Goal: Task Accomplishment & Management: Understand process/instructions

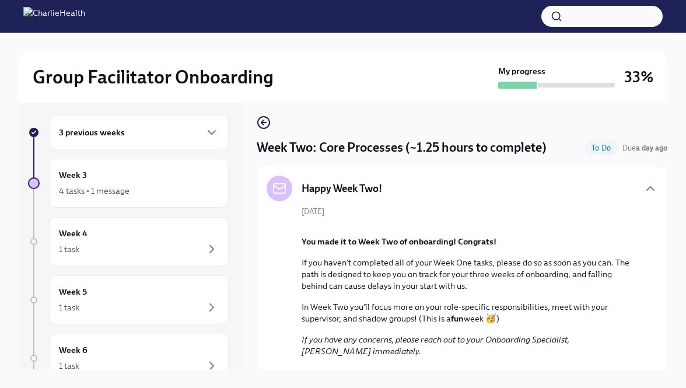
click at [261, 114] on div "Week Two: Core Processes (~1.25 hours to complete) To Do Due a day ago Happy We…" at bounding box center [461, 233] width 410 height 272
click at [264, 119] on icon "button" at bounding box center [263, 122] width 14 height 14
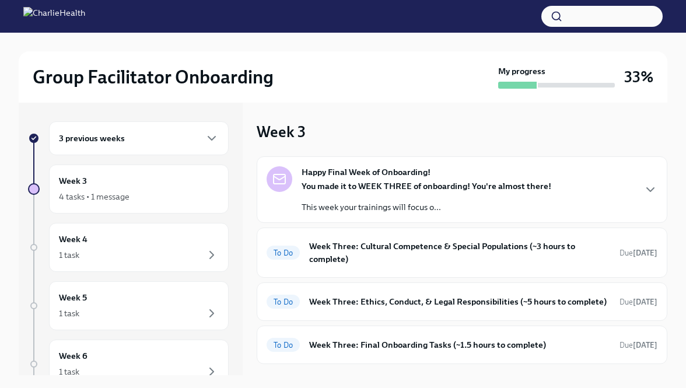
click at [194, 147] on div "3 previous weeks" at bounding box center [139, 138] width 180 height 34
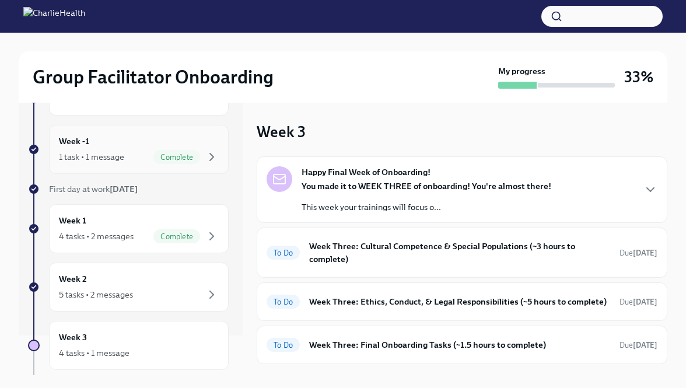
scroll to position [51, 0]
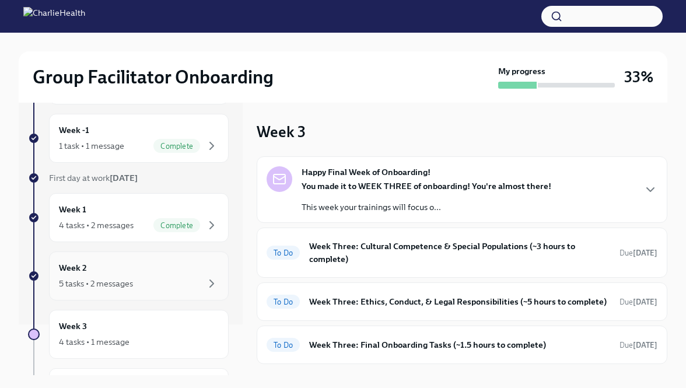
click at [167, 272] on div "Week 2 5 tasks • 2 messages" at bounding box center [139, 275] width 160 height 29
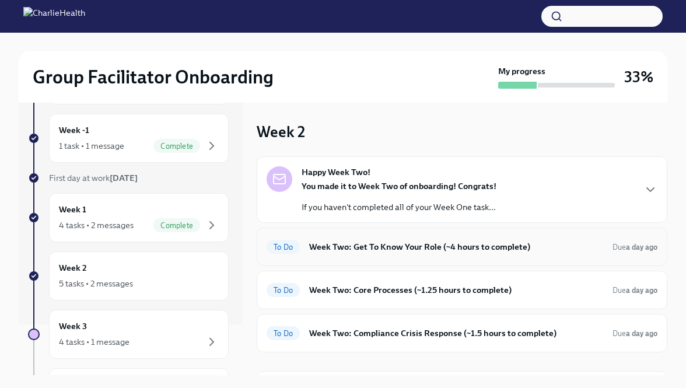
click at [312, 251] on h6 "Week Two: Get To Know Your Role (~4 hours to complete)" at bounding box center [456, 246] width 294 height 13
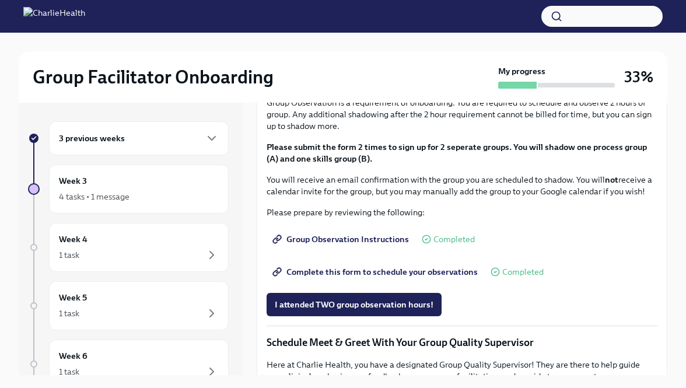
scroll to position [600, 0]
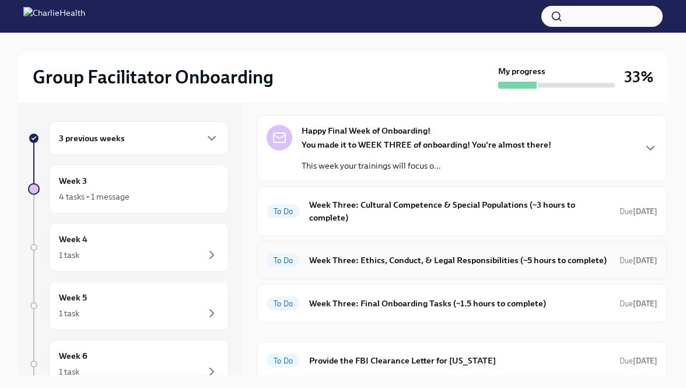
scroll to position [44, 0]
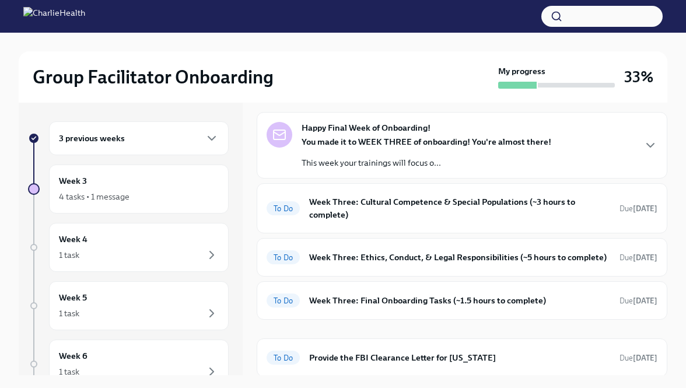
click at [202, 143] on div "3 previous weeks" at bounding box center [139, 138] width 160 height 14
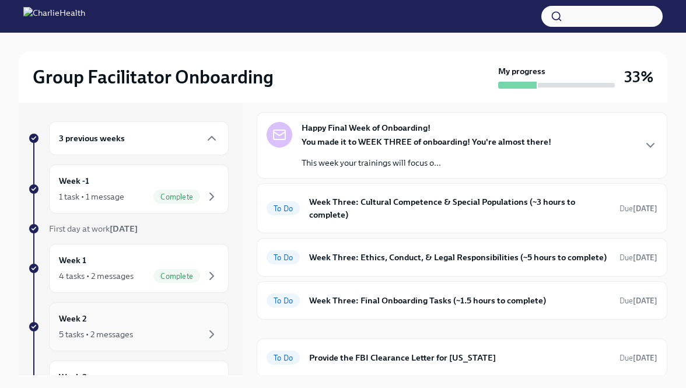
click at [147, 309] on div "Week 2 5 tasks • 2 messages" at bounding box center [139, 326] width 180 height 49
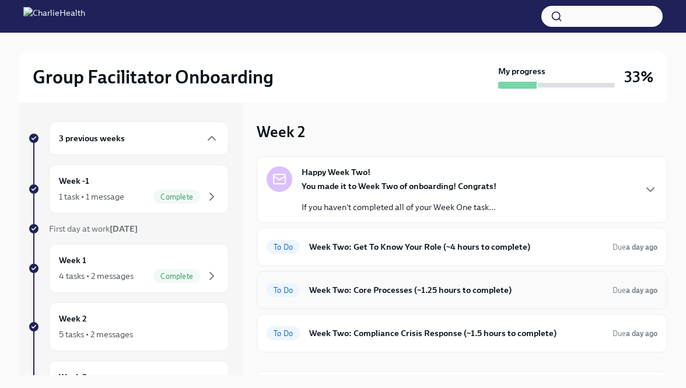
click at [382, 284] on h6 "Week Two: Core Processes (~1.25 hours to complete)" at bounding box center [456, 289] width 294 height 13
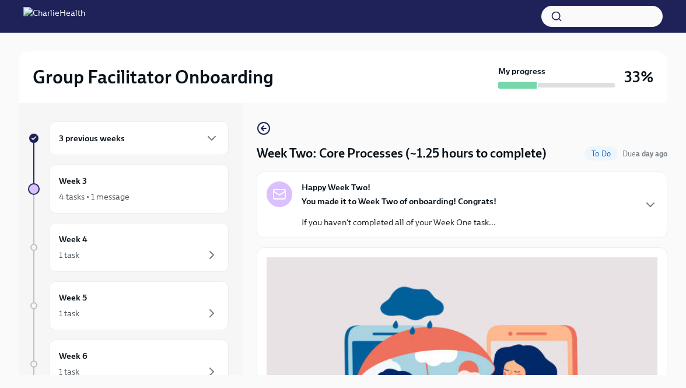
click at [408, 212] on div "You made it to Week Two of onboarding! Congrats! If you haven't completed all o…" at bounding box center [398, 211] width 195 height 33
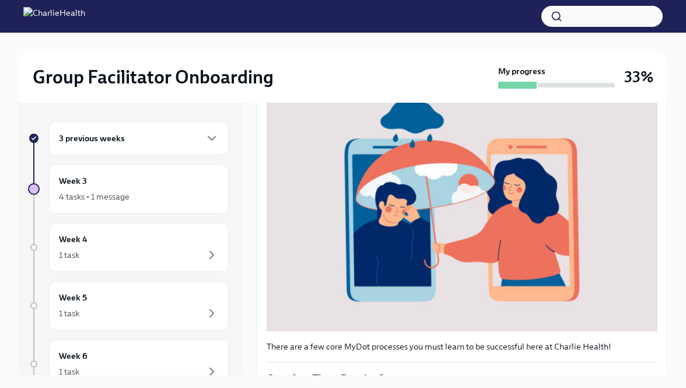
scroll to position [403, 0]
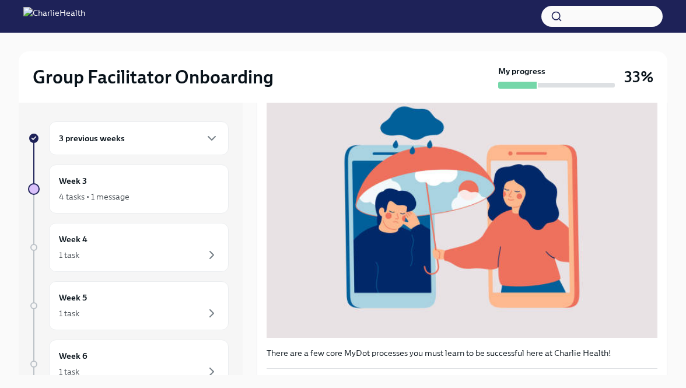
click at [208, 130] on div "3 previous weeks" at bounding box center [139, 138] width 180 height 34
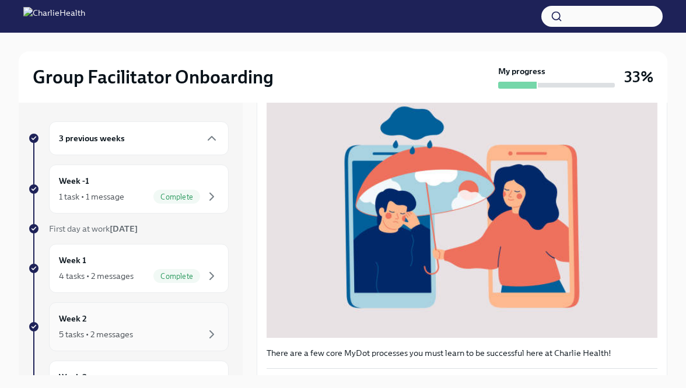
click at [128, 306] on div "Week 2 5 tasks • 2 messages" at bounding box center [139, 326] width 180 height 49
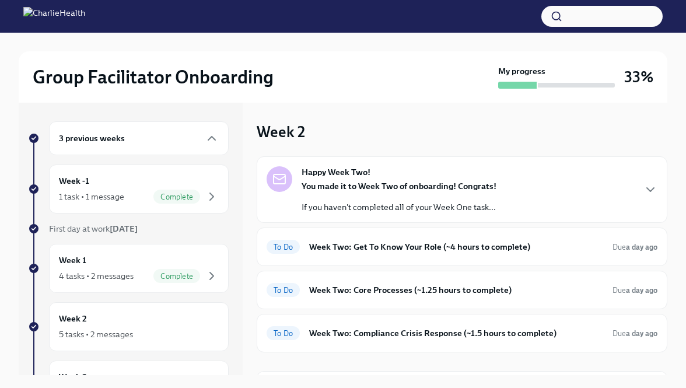
click at [454, 182] on strong "You made it to Week Two of onboarding! Congrats!" at bounding box center [398, 186] width 195 height 10
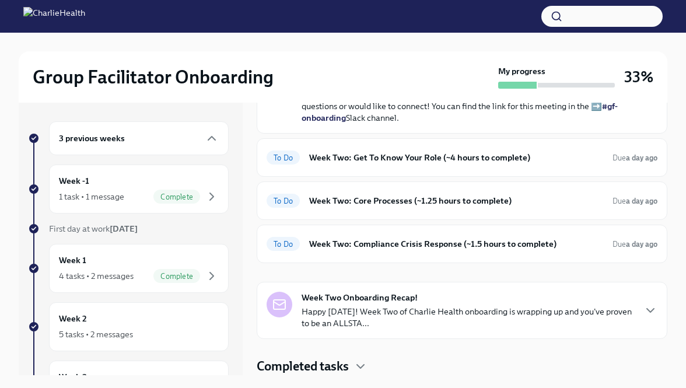
scroll to position [403, 0]
click at [447, 164] on h6 "Week Two: Get To Know Your Role (~4 hours to complete)" at bounding box center [456, 157] width 294 height 13
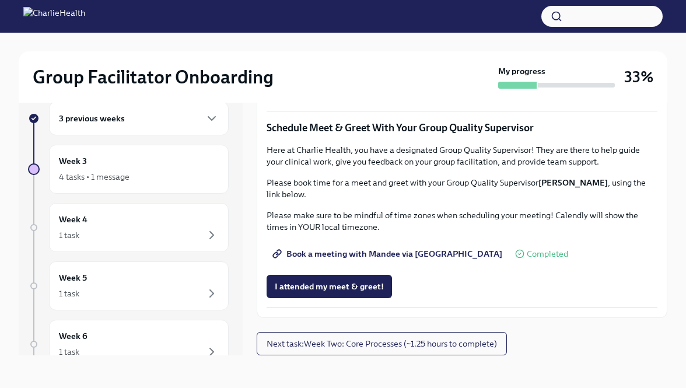
scroll to position [1090, 0]
click at [278, 348] on span "Next task : Week Two: Core Processes (~1.25 hours to complete)" at bounding box center [381, 344] width 230 height 12
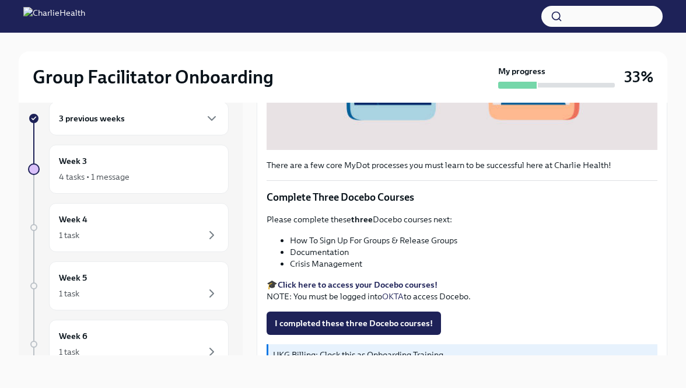
scroll to position [414, 0]
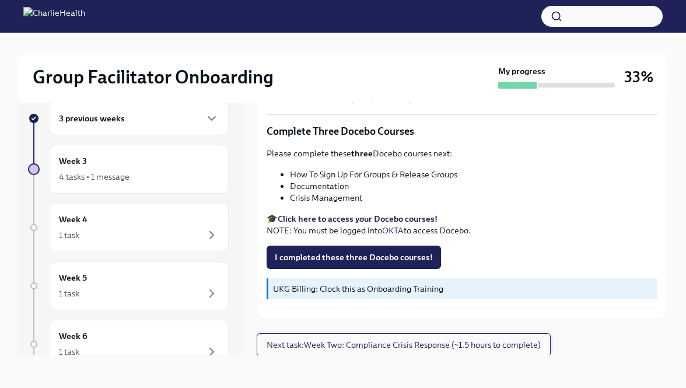
click at [277, 348] on span "Next task : Week Two: Compliance Crisis Response (~1.5 hours to complete)" at bounding box center [403, 345] width 274 height 12
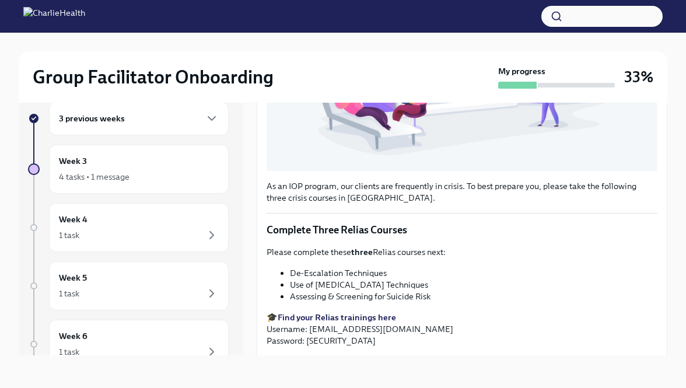
scroll to position [428, 0]
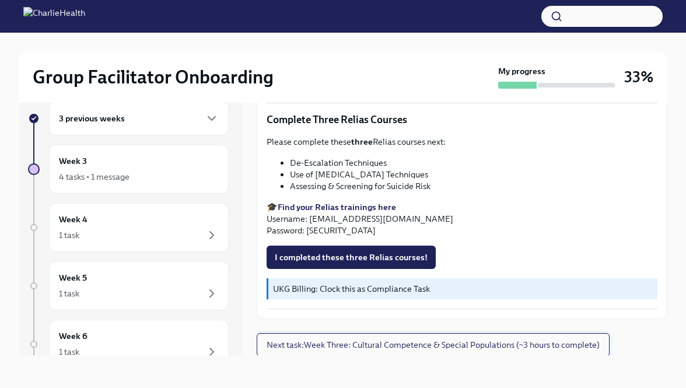
click at [283, 340] on span "Next task : Week Three: Cultural Competence & Special Populations (~3 hours to …" at bounding box center [432, 345] width 333 height 12
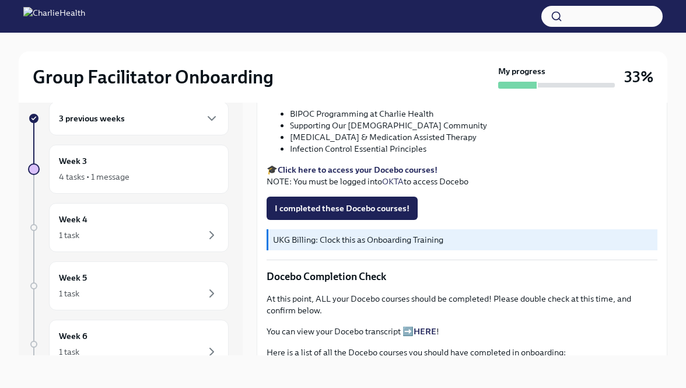
scroll to position [417, 0]
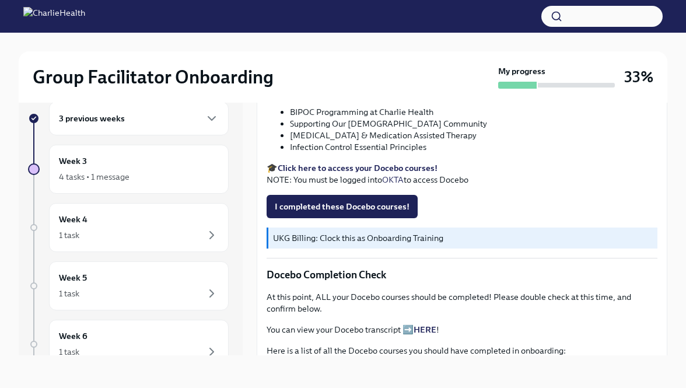
click at [191, 122] on div "3 previous weeks" at bounding box center [139, 118] width 160 height 14
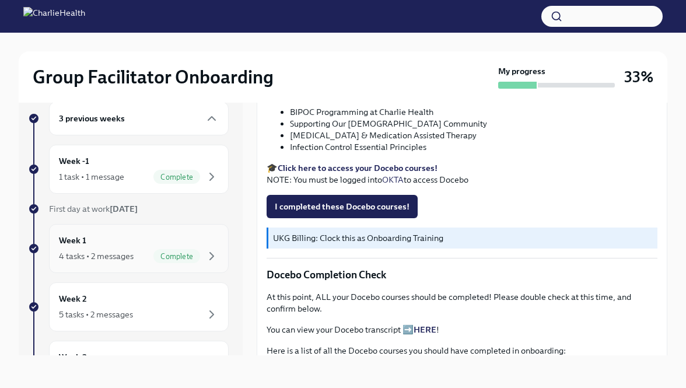
click at [153, 243] on div "Week 1 4 tasks • 2 messages Complete" at bounding box center [139, 248] width 160 height 29
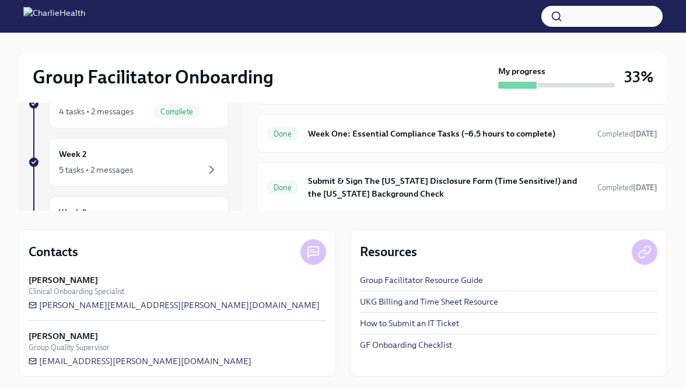
scroll to position [167, 0]
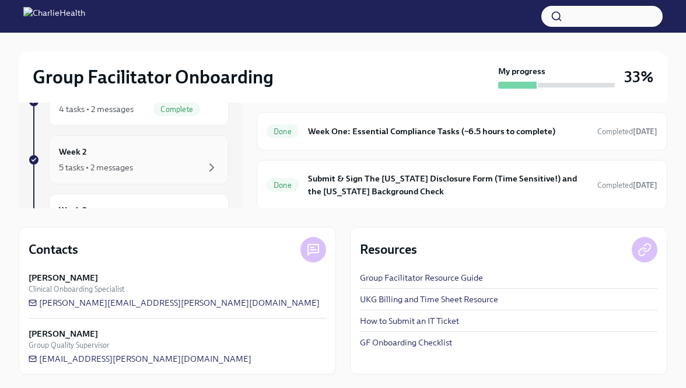
click at [199, 171] on div "5 tasks • 2 messages" at bounding box center [139, 167] width 160 height 14
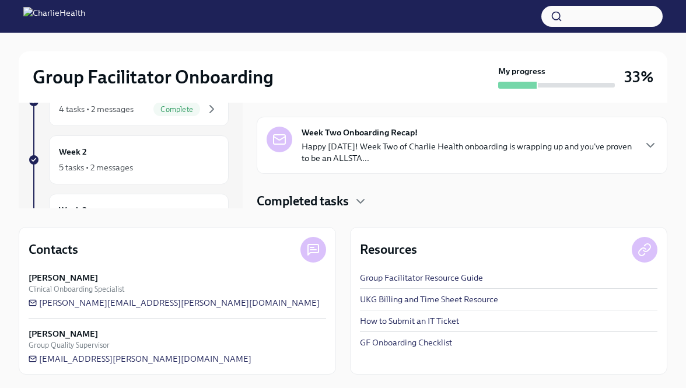
click at [285, 200] on h4 "Completed tasks" at bounding box center [302, 200] width 92 height 17
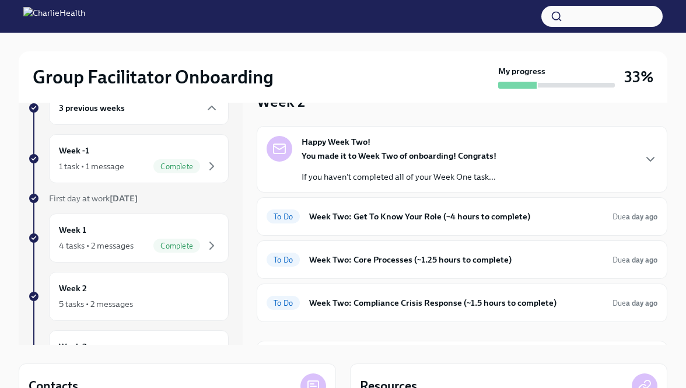
scroll to position [0, 0]
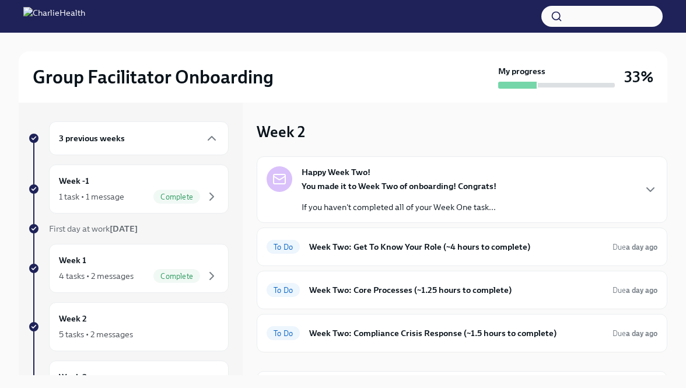
click at [378, 177] on div "Happy Week Two! You made it to Week Two of onboarding! Congrats! If you haven't…" at bounding box center [398, 189] width 195 height 47
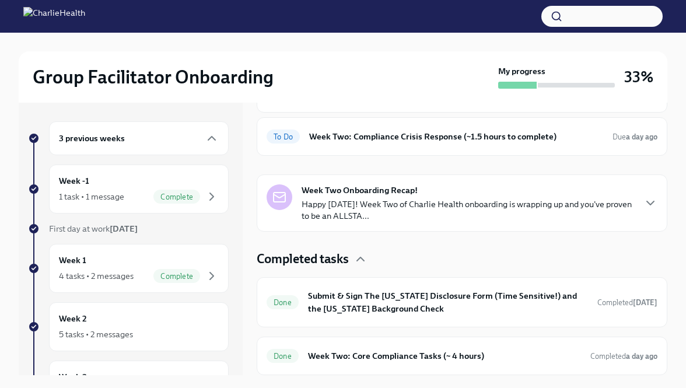
scroll to position [437, 0]
click at [368, 103] on div "To Do Week Two: Core Processes (~1.25 hours to complete) Due a day ago" at bounding box center [461, 93] width 391 height 19
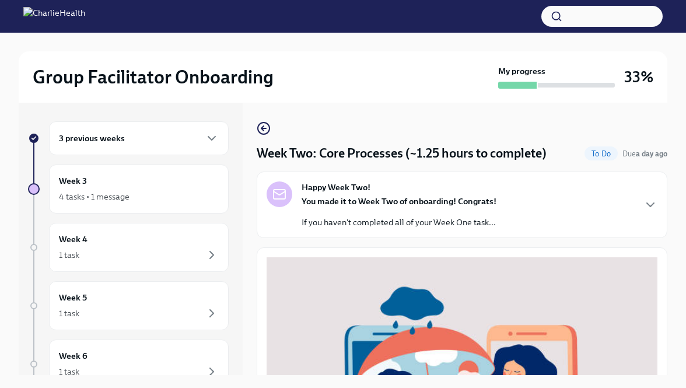
click at [368, 216] on div "You made it to Week Two of onboarding! Congrats! If you haven't completed all o…" at bounding box center [398, 211] width 195 height 33
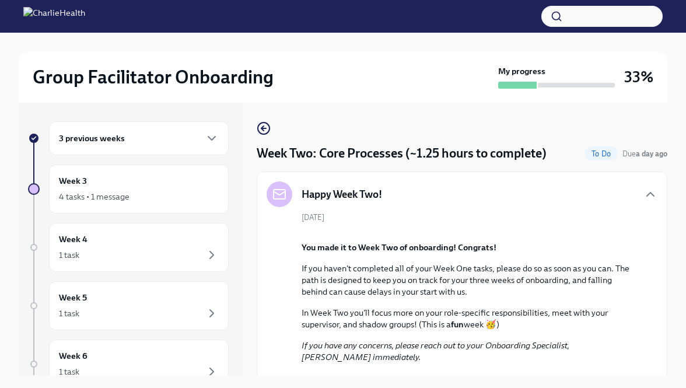
click at [368, 215] on div "September 29th You made it to Week Two of onboarding! Congrats! If you haven't …" at bounding box center [461, 332] width 391 height 240
click at [649, 191] on icon "button" at bounding box center [650, 194] width 14 height 14
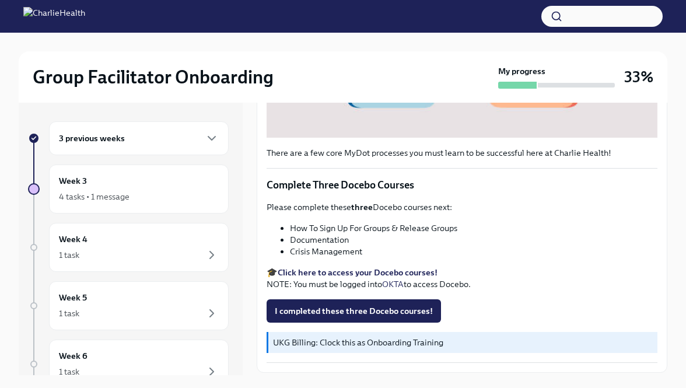
scroll to position [414, 0]
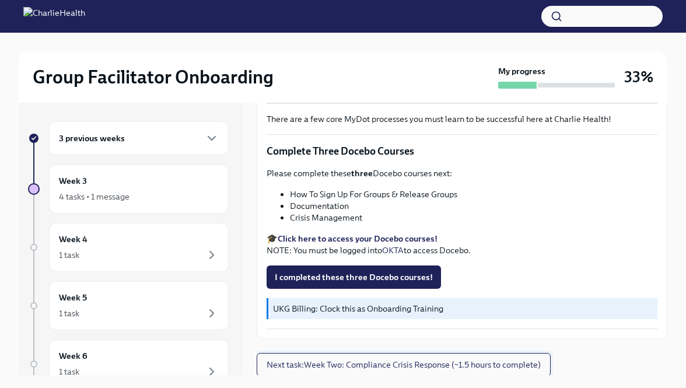
click at [528, 360] on span "Next task : Week Two: Compliance Crisis Response (~1.5 hours to complete)" at bounding box center [403, 365] width 274 height 12
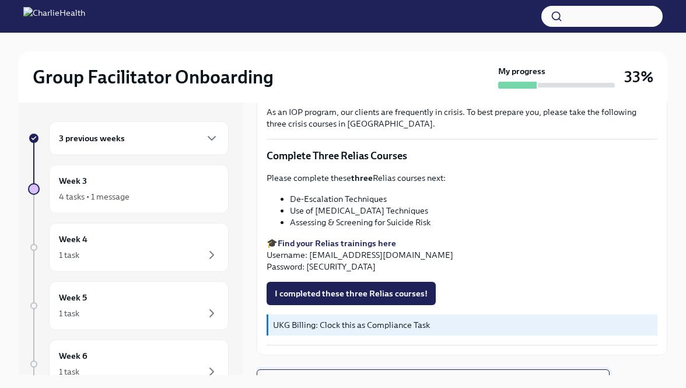
scroll to position [428, 0]
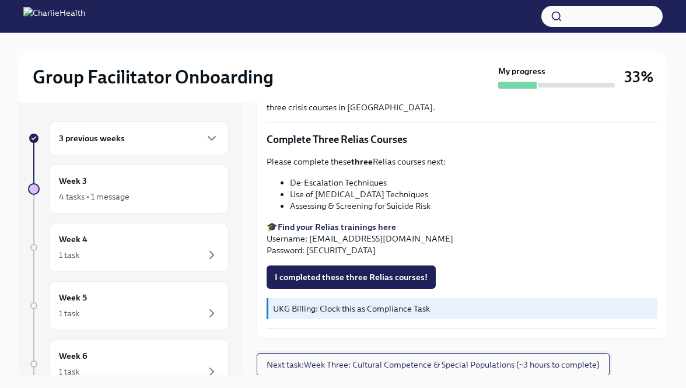
click at [528, 360] on span "Next task : Week Three: Cultural Competence & Special Populations (~3 hours to …" at bounding box center [432, 365] width 333 height 12
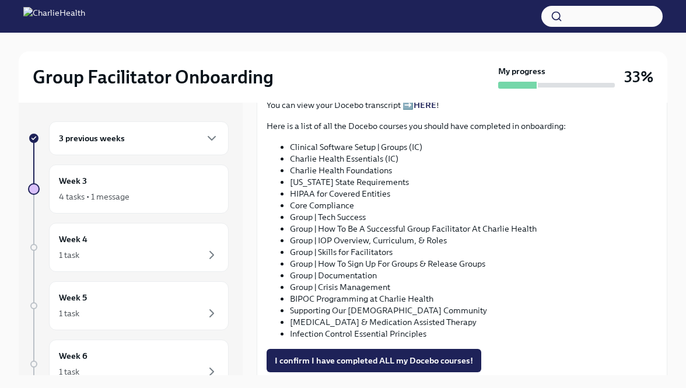
scroll to position [662, 0]
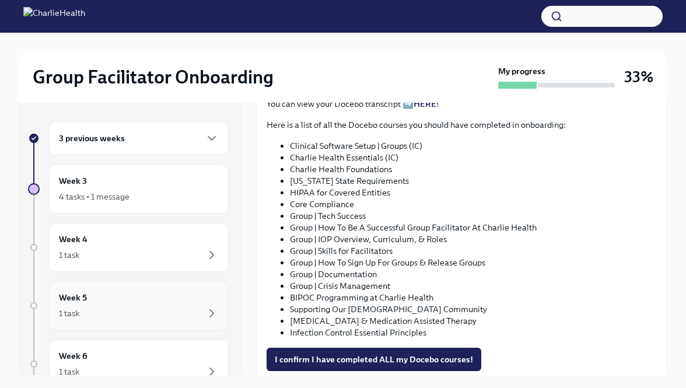
click at [80, 307] on div "1 task" at bounding box center [139, 313] width 160 height 14
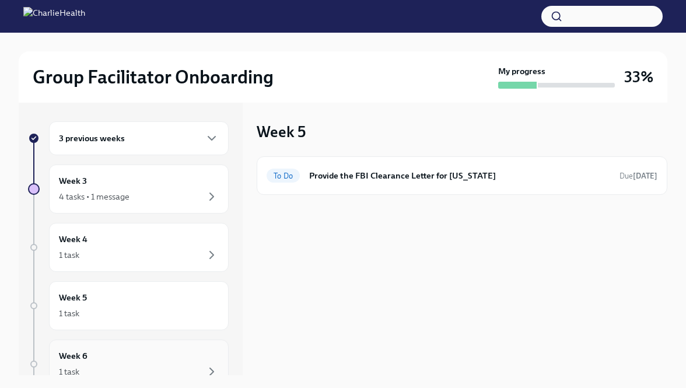
click at [68, 366] on div "1 task" at bounding box center [69, 372] width 20 height 12
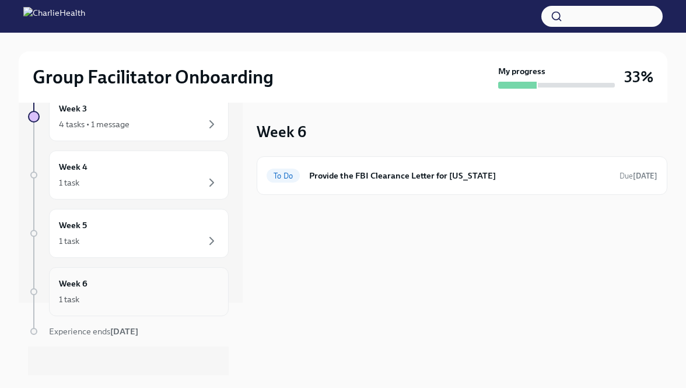
scroll to position [79, 0]
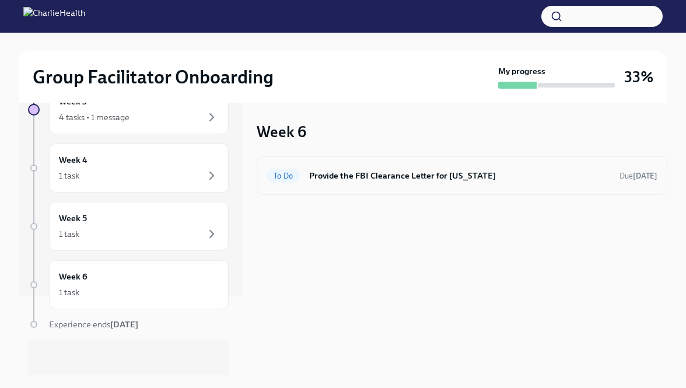
click at [308, 171] on div "To Do Provide the FBI Clearance Letter for Pennsylvania Due Oct 28th" at bounding box center [461, 175] width 391 height 19
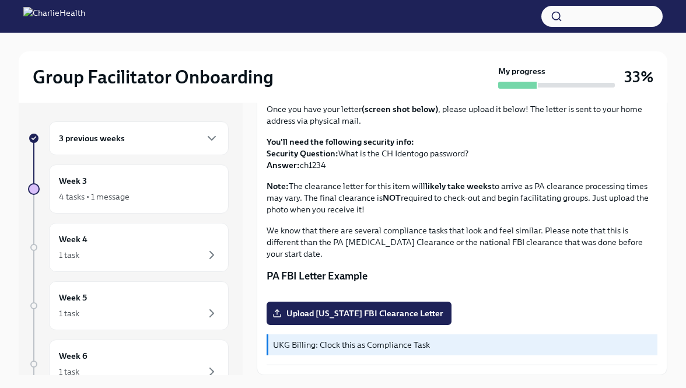
scroll to position [240, 0]
click at [142, 146] on div "3 previous weeks" at bounding box center [139, 138] width 180 height 34
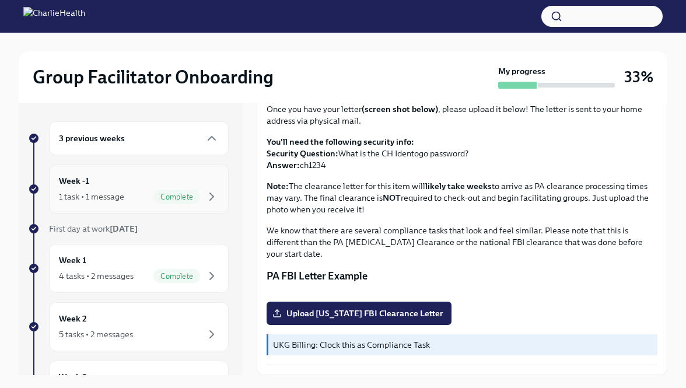
click at [130, 186] on div "Week -1 1 task • 1 message Complete" at bounding box center [139, 188] width 160 height 29
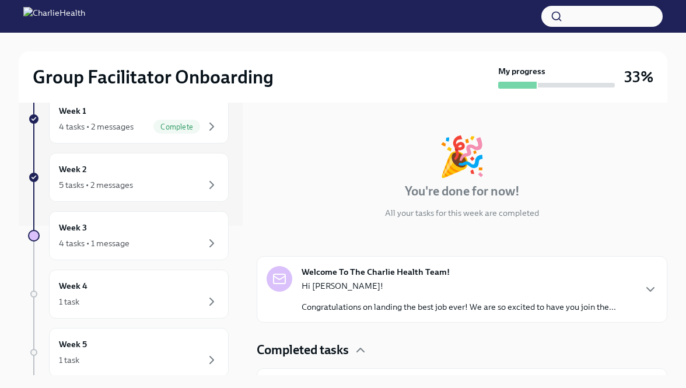
scroll to position [68, 0]
